Goal: Complete application form

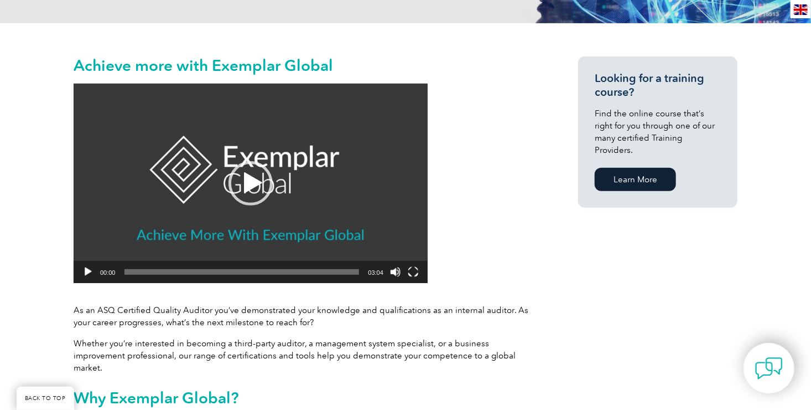
scroll to position [229, 0]
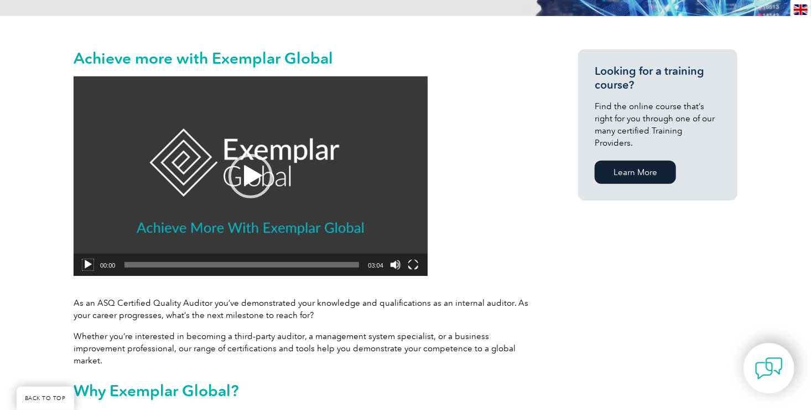
click at [85, 265] on button "Play" at bounding box center [87, 264] width 11 height 11
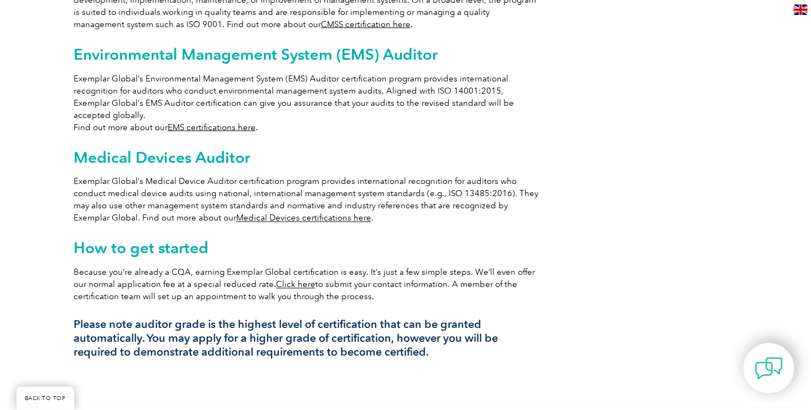
scroll to position [856, 0]
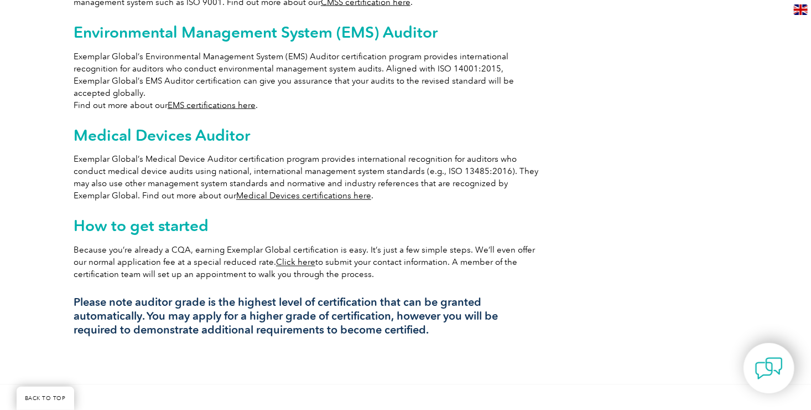
click at [276, 257] on link "Click here" at bounding box center [295, 262] width 39 height 10
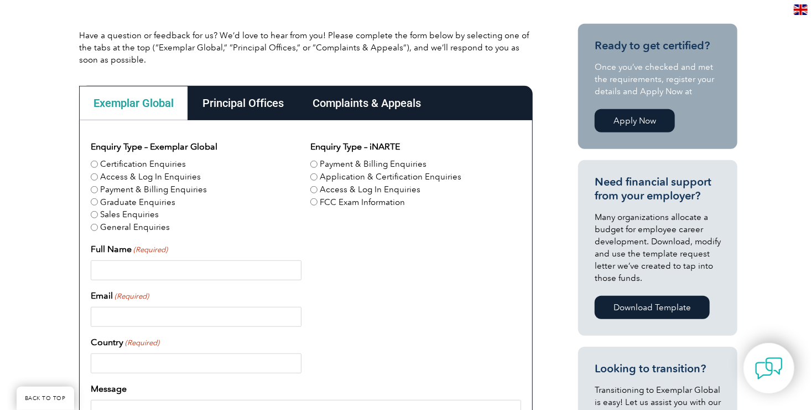
scroll to position [280, 0]
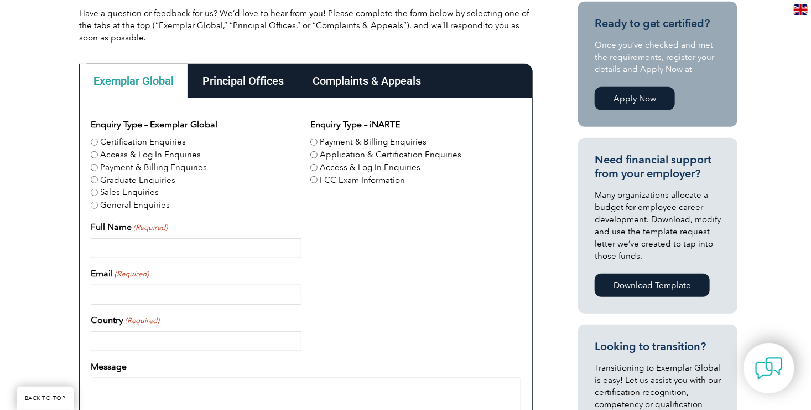
click at [211, 249] on input "Full Name (Required)" at bounding box center [196, 248] width 211 height 20
type input "Prasad Mushti"
click at [165, 287] on input "Email (Required)" at bounding box center [196, 294] width 211 height 20
type input "pmushti@gmail.com"
click at [144, 339] on input "Country (Required)" at bounding box center [196, 341] width 211 height 20
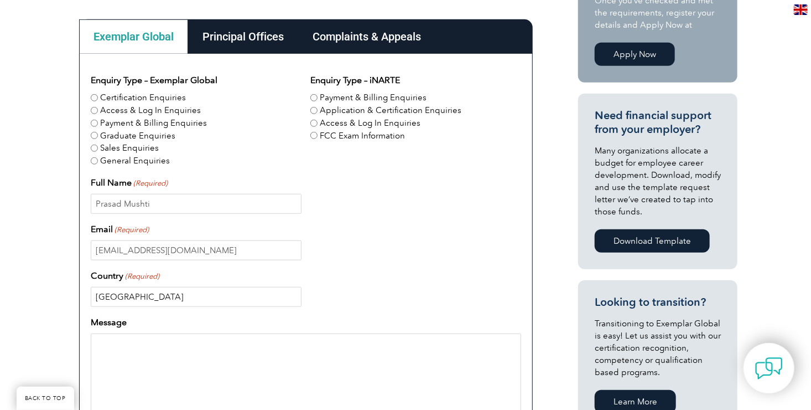
scroll to position [346, 0]
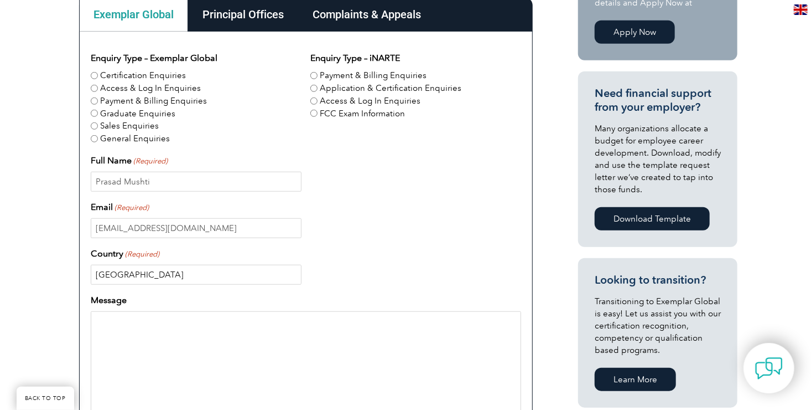
type input "USA"
click at [200, 329] on textarea "Message" at bounding box center [306, 364] width 431 height 106
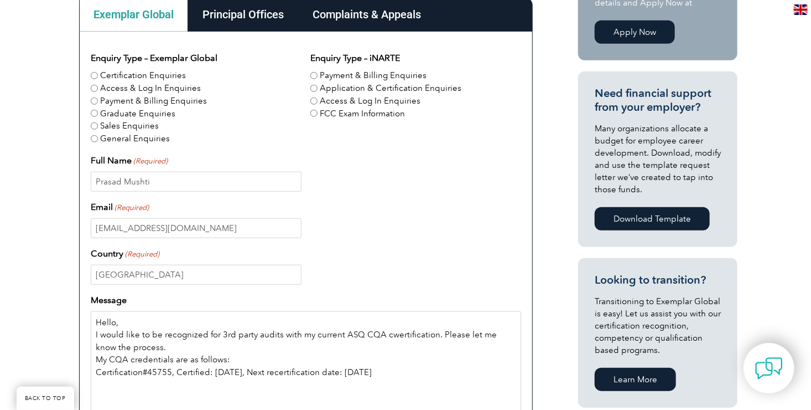
type textarea "Hello, I would like to be recognized for 3rd party audits with my current ASQ C…"
click at [96, 74] on input "Certification Enquiries" at bounding box center [94, 75] width 7 height 7
radio input "true"
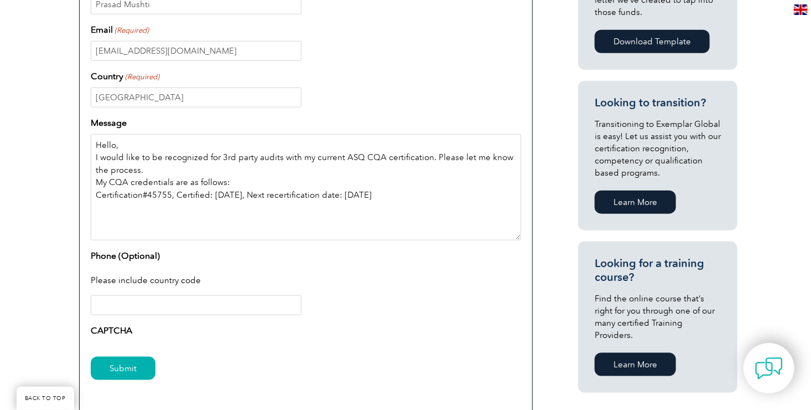
scroll to position [539, 0]
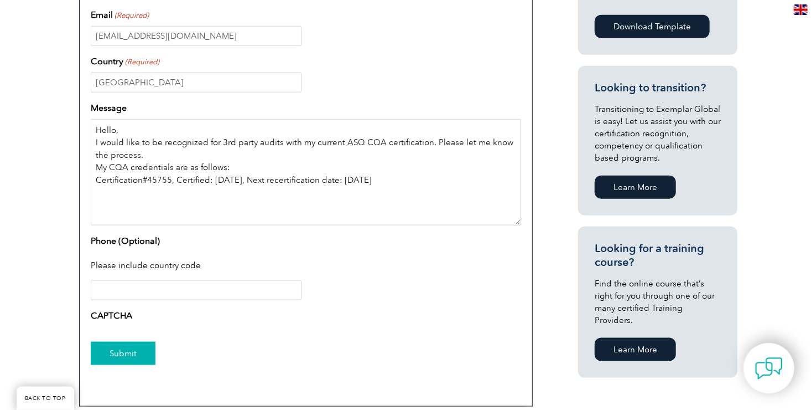
type textarea "Hello, I would like to be recognized for 3rd party audits with my current ASQ C…"
click at [116, 354] on input "Submit" at bounding box center [123, 353] width 65 height 23
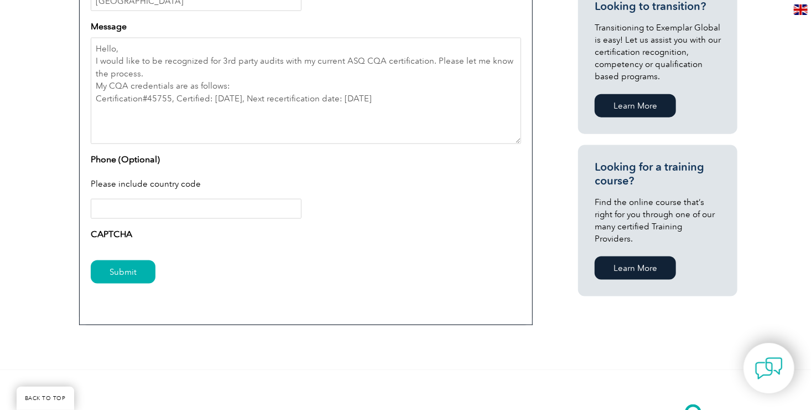
scroll to position [657, 0]
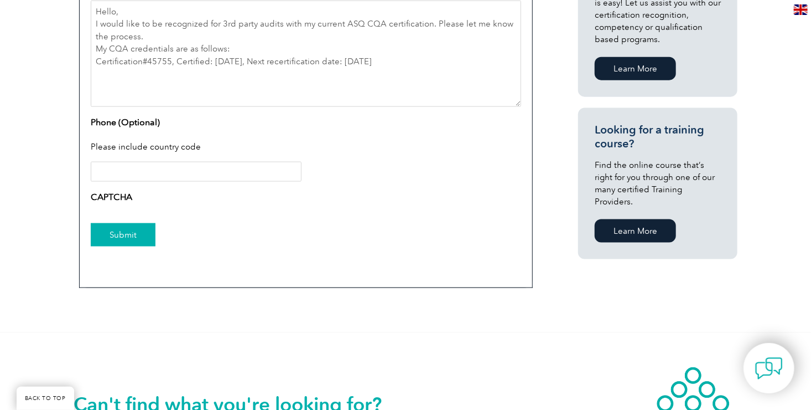
click at [113, 232] on input "Submit" at bounding box center [123, 234] width 65 height 23
click at [116, 239] on input "Submit" at bounding box center [123, 234] width 65 height 23
click at [132, 165] on input "Phone (Optional)" at bounding box center [196, 172] width 211 height 20
type input "18058134067"
click at [126, 237] on input "Submit" at bounding box center [123, 234] width 65 height 23
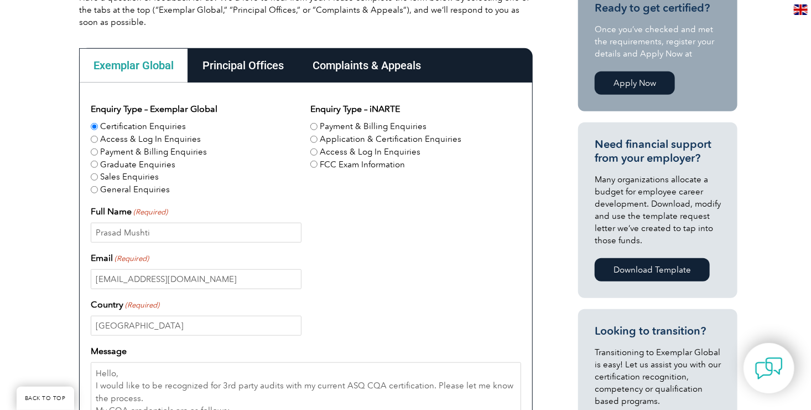
scroll to position [266, 0]
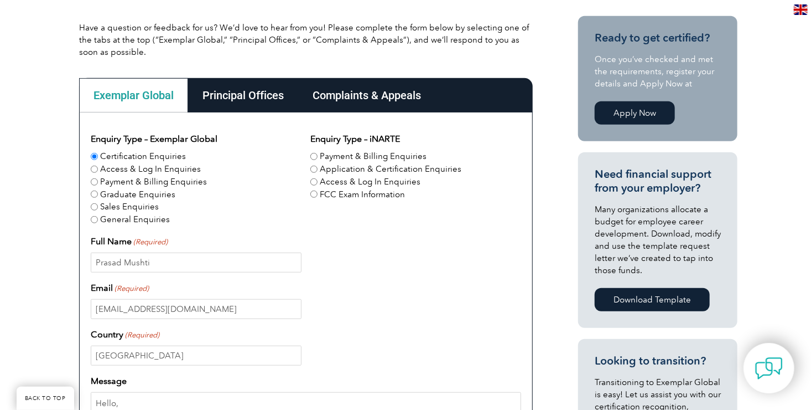
click at [136, 95] on div "Exemplar Global" at bounding box center [133, 95] width 109 height 34
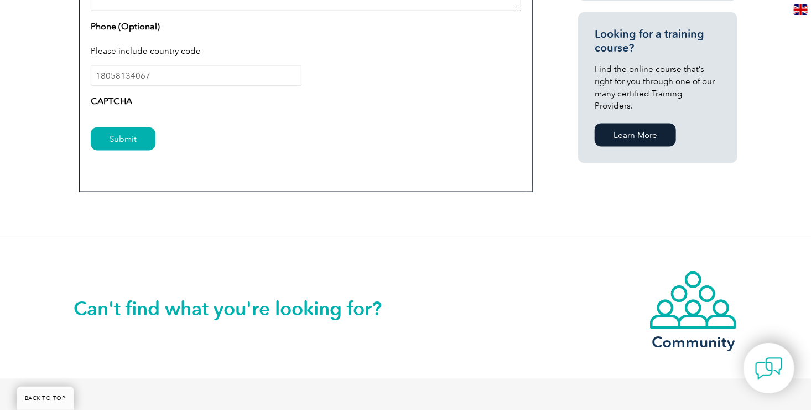
scroll to position [775, 0]
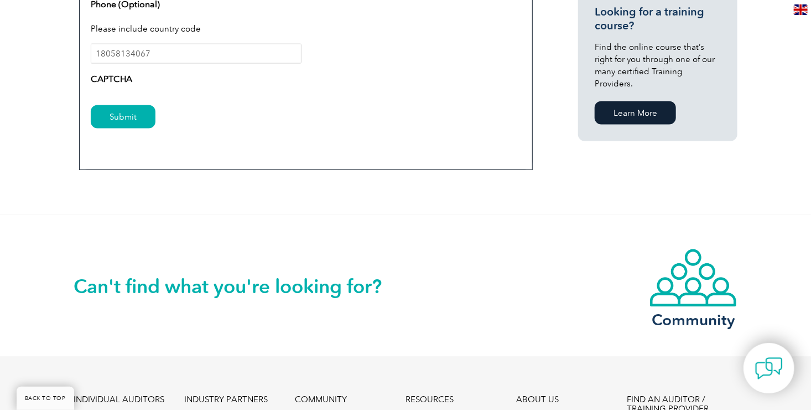
click at [162, 80] on div "CAPTCHA" at bounding box center [306, 82] width 431 height 18
click at [116, 74] on label "CAPTCHA" at bounding box center [112, 79] width 42 height 13
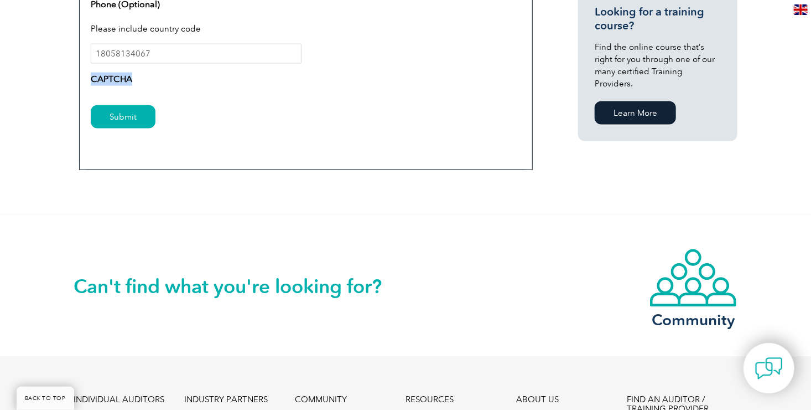
click at [116, 74] on label "CAPTCHA" at bounding box center [112, 79] width 42 height 13
drag, startPoint x: 115, startPoint y: 75, endPoint x: 107, endPoint y: 124, distance: 49.3
click at [107, 124] on input "Submit" at bounding box center [123, 116] width 65 height 23
click at [104, 94] on div "Submit" at bounding box center [306, 118] width 431 height 48
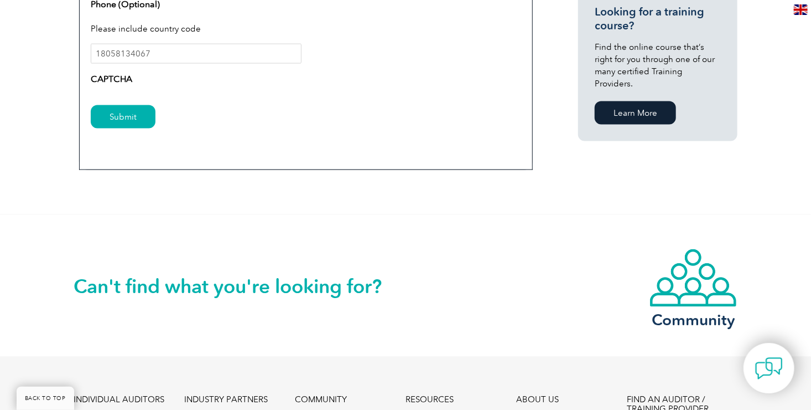
click at [104, 94] on div "Submit" at bounding box center [306, 118] width 431 height 48
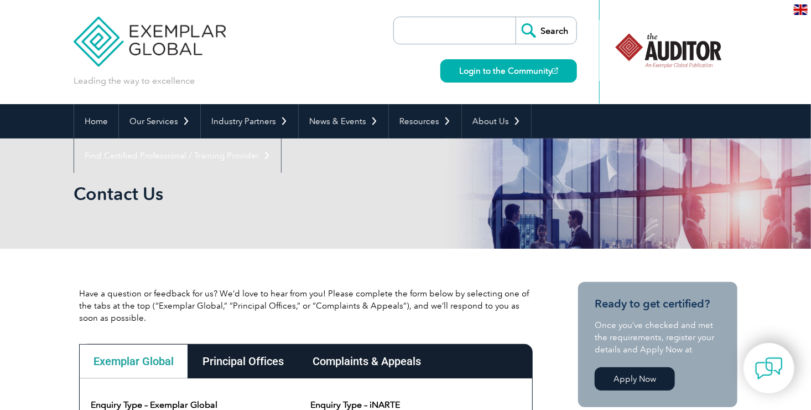
scroll to position [0, 0]
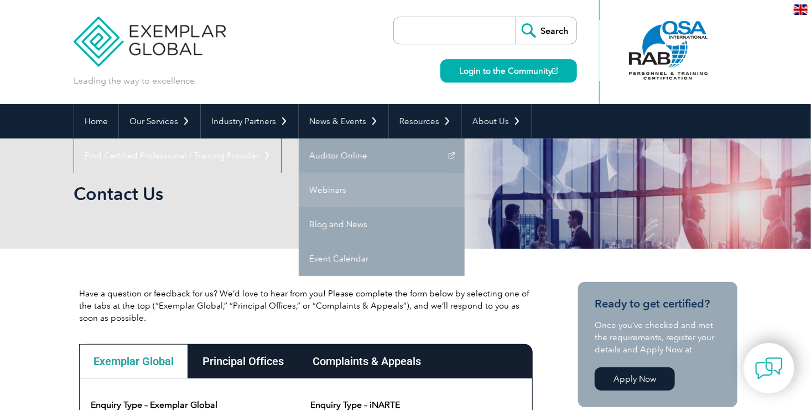
click at [322, 188] on link "Webinars" at bounding box center [382, 190] width 166 height 34
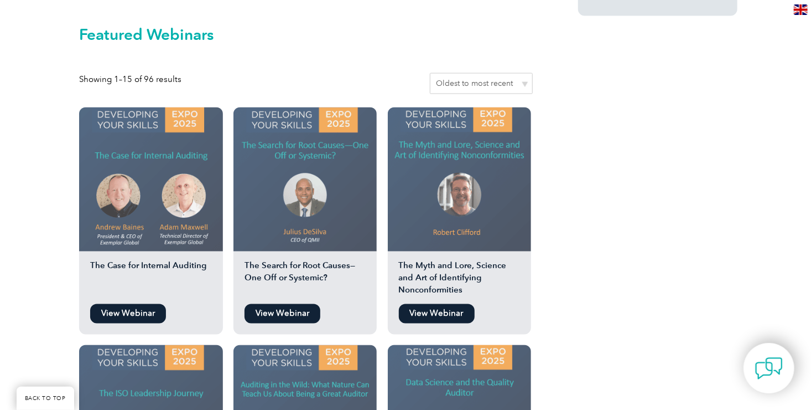
scroll to position [922, 0]
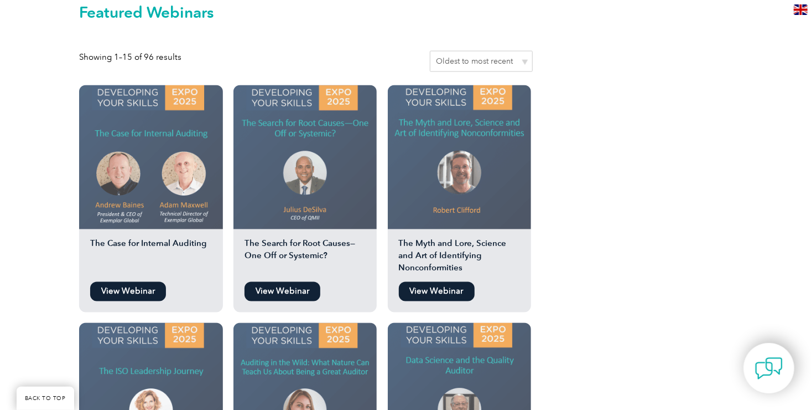
click at [437, 282] on link "View Webinar" at bounding box center [437, 291] width 76 height 19
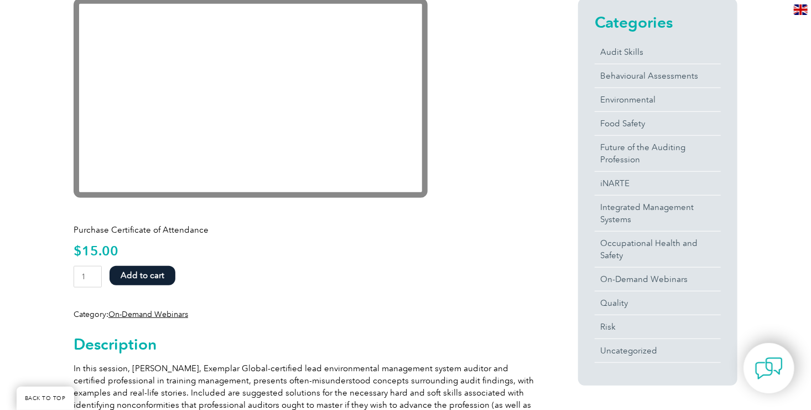
scroll to position [295, 0]
